Goal: Task Accomplishment & Management: Manage account settings

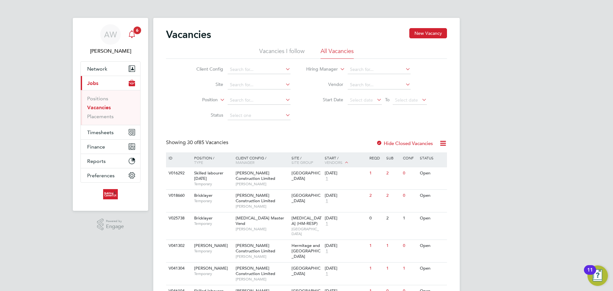
click at [133, 33] on icon "Main navigation" at bounding box center [132, 34] width 8 height 8
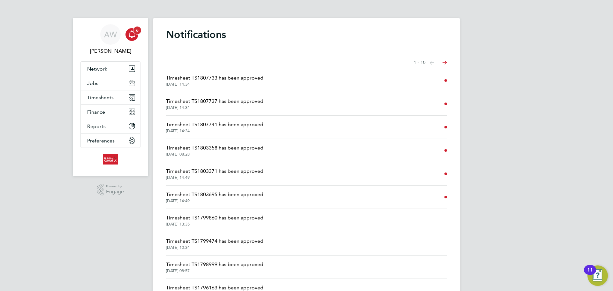
click at [138, 38] on link "AW [PERSON_NAME]" at bounding box center [110, 39] width 60 height 31
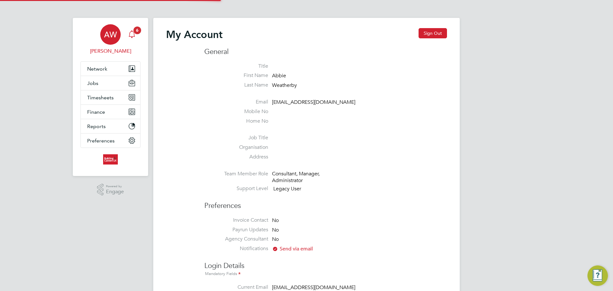
type input "[EMAIL_ADDRESS][DOMAIN_NAME]"
click at [115, 65] on button "Network" at bounding box center [110, 69] width 59 height 14
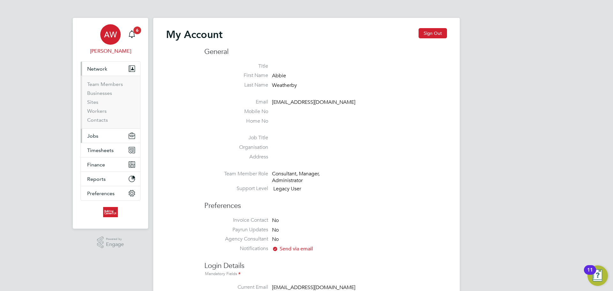
click at [110, 141] on button "Jobs" at bounding box center [110, 136] width 59 height 14
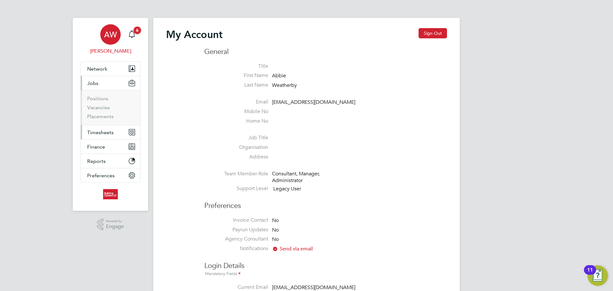
click at [106, 137] on button "Timesheets" at bounding box center [110, 132] width 59 height 14
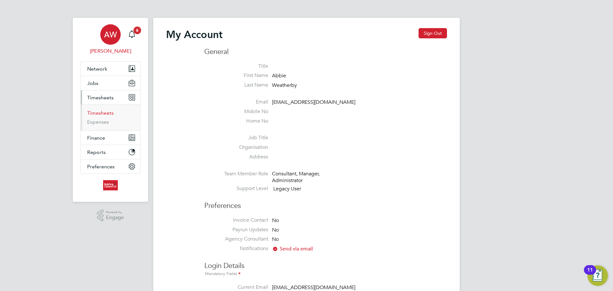
click at [106, 112] on link "Timesheets" at bounding box center [100, 113] width 26 height 6
